Goal: Check status: Check status

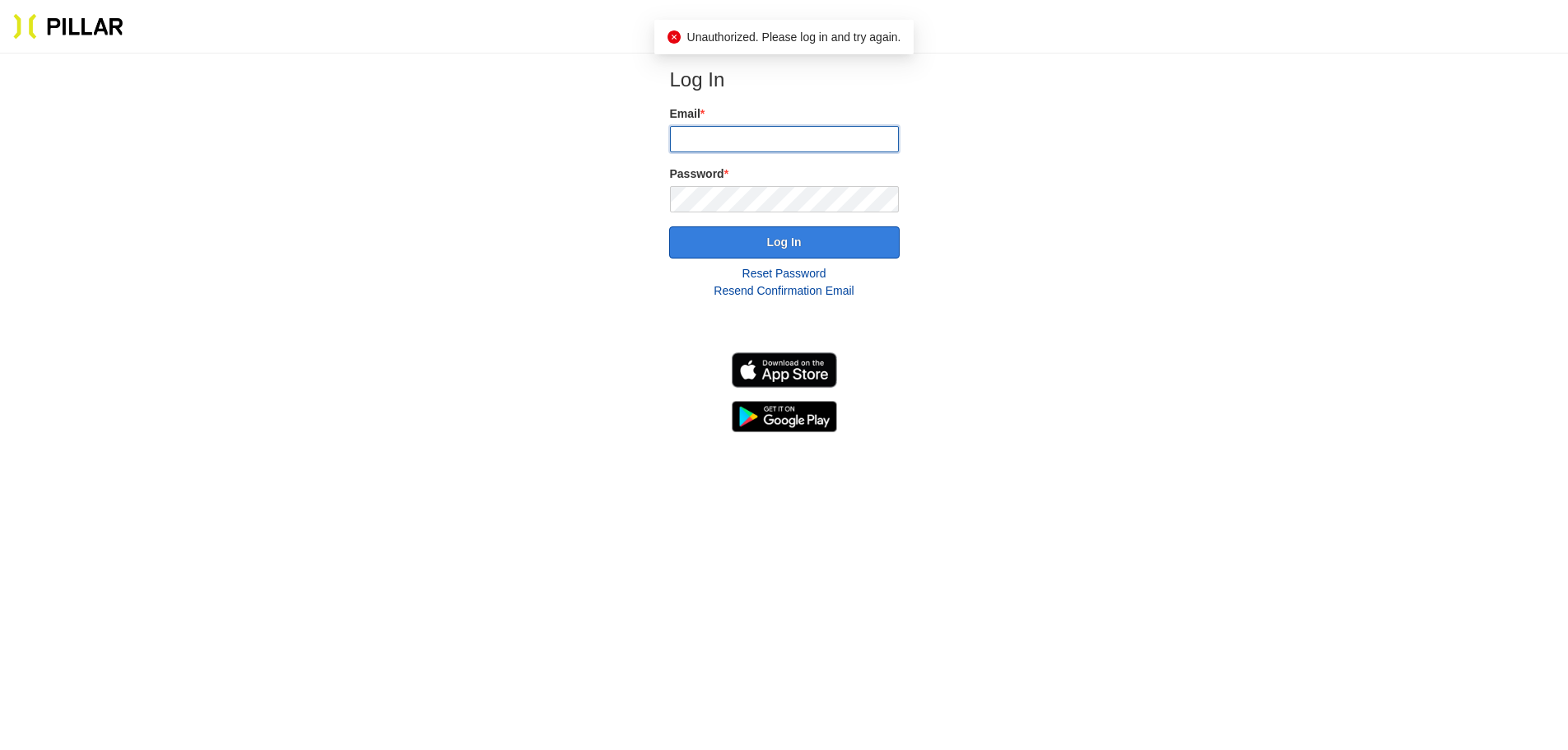
type input "[EMAIL_ADDRESS][DOMAIN_NAME]"
click at [788, 243] on button "Log In" at bounding box center [784, 242] width 230 height 32
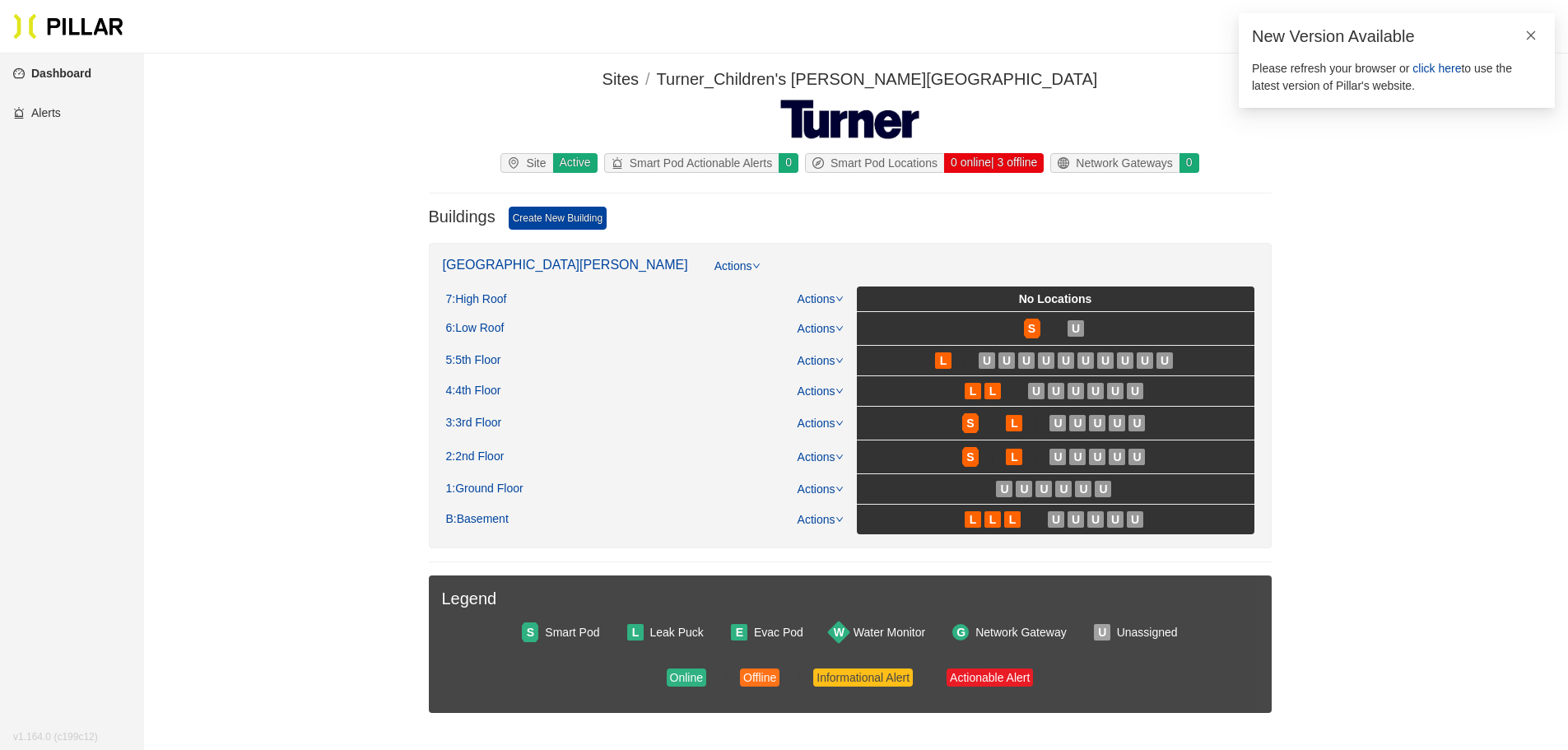
click at [1534, 28] on link at bounding box center [1531, 35] width 11 height 18
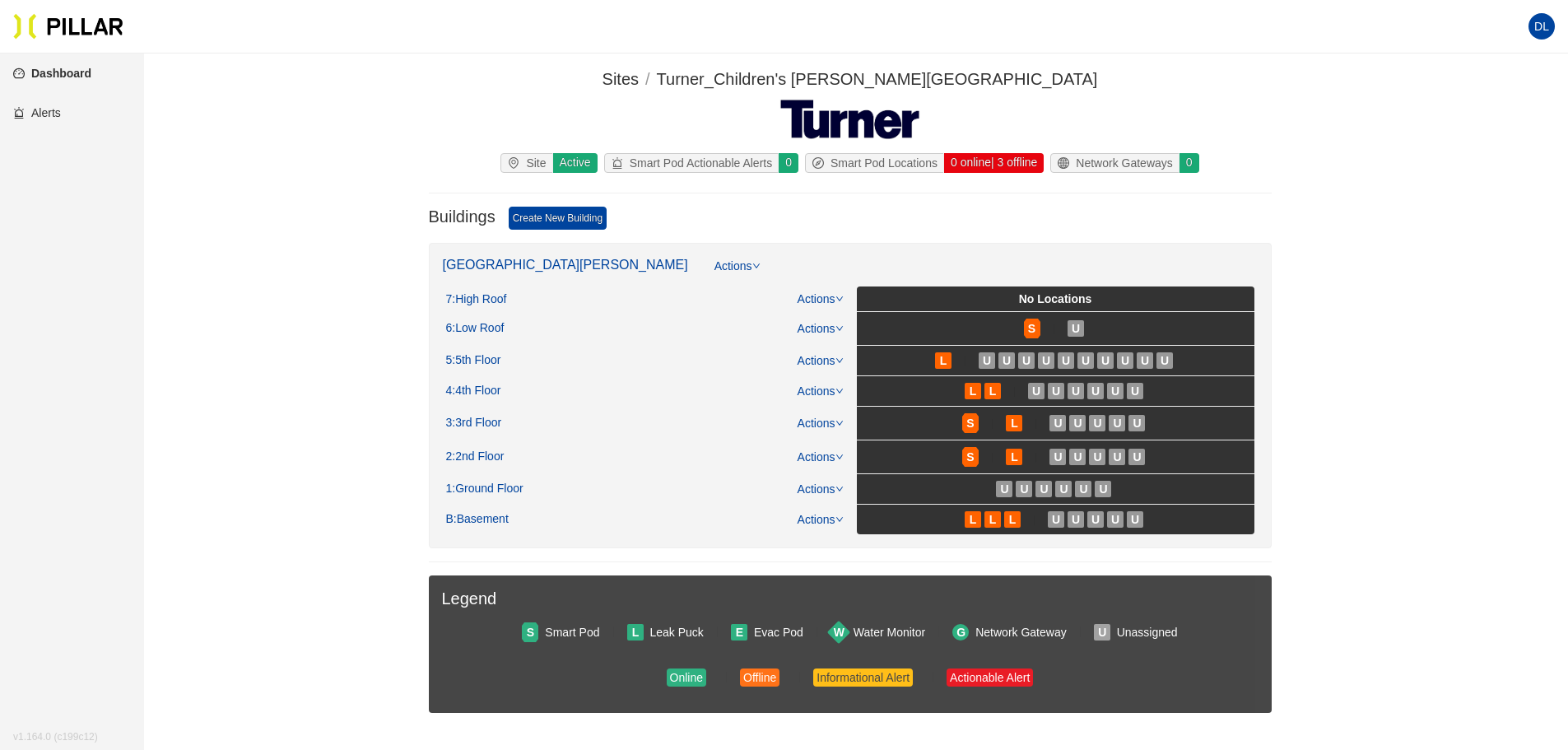
click at [36, 108] on link "Alerts" at bounding box center [37, 113] width 48 height 13
